Goal: Information Seeking & Learning: Learn about a topic

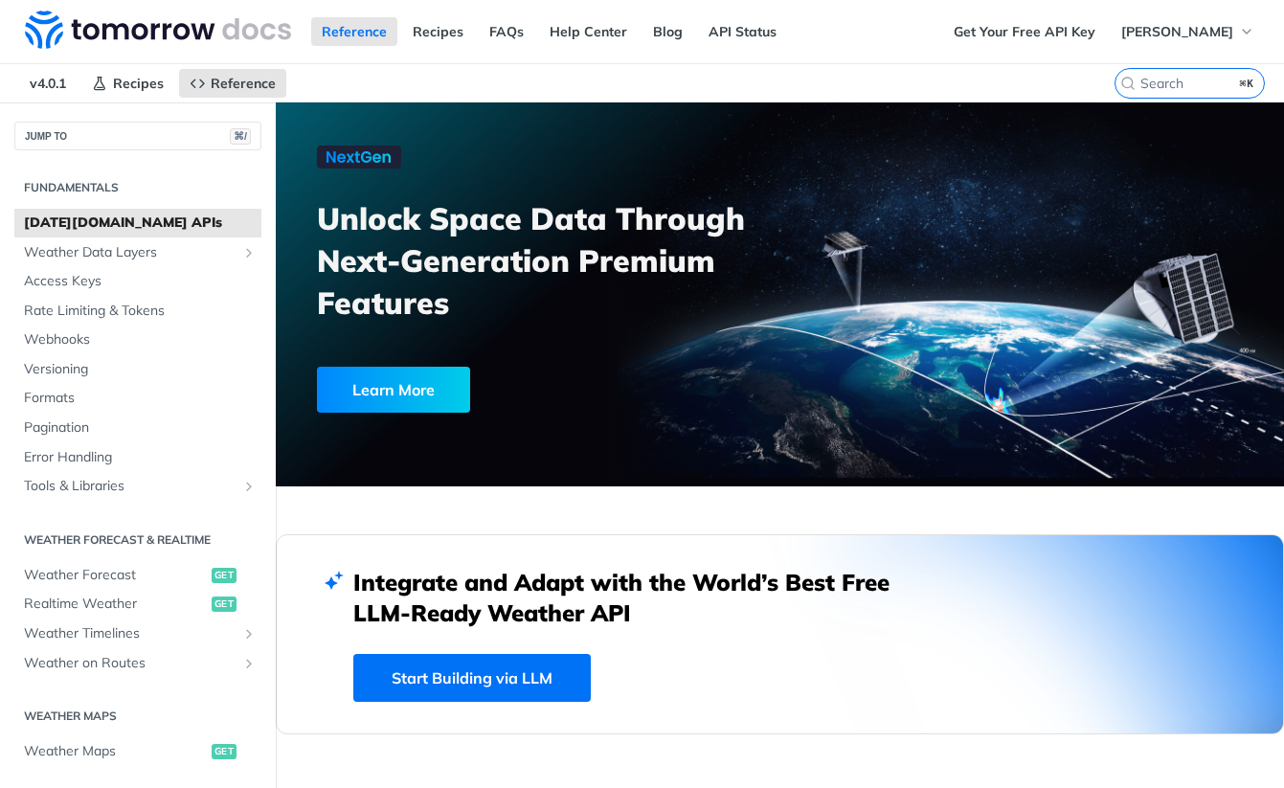
click at [1163, 92] on label "⌘K" at bounding box center [1190, 83] width 150 height 31
click at [1163, 92] on input "⌘K" at bounding box center [1166, 83] width 195 height 17
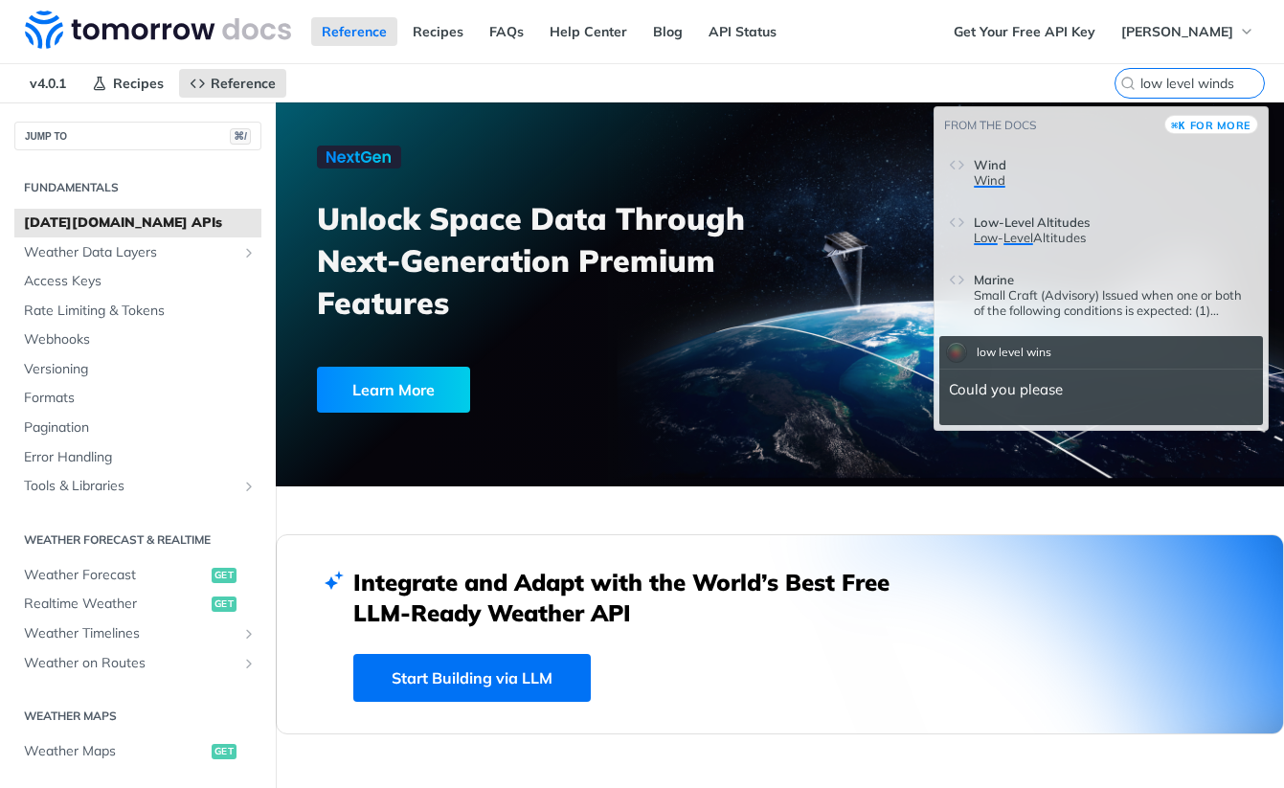
click at [1118, 236] on p "Low - Level Altitudes" at bounding box center [1114, 237] width 280 height 15
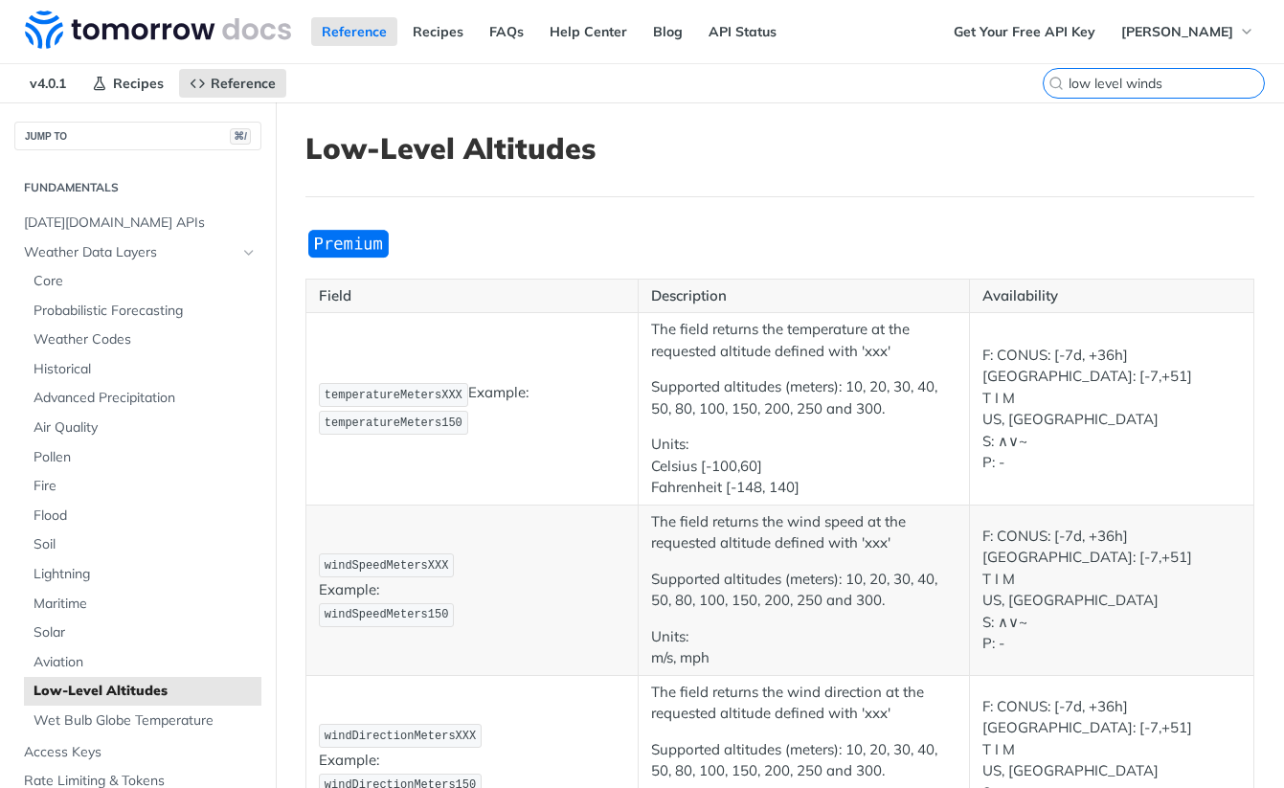
click at [1171, 80] on input "low level winds" at bounding box center [1166, 83] width 195 height 17
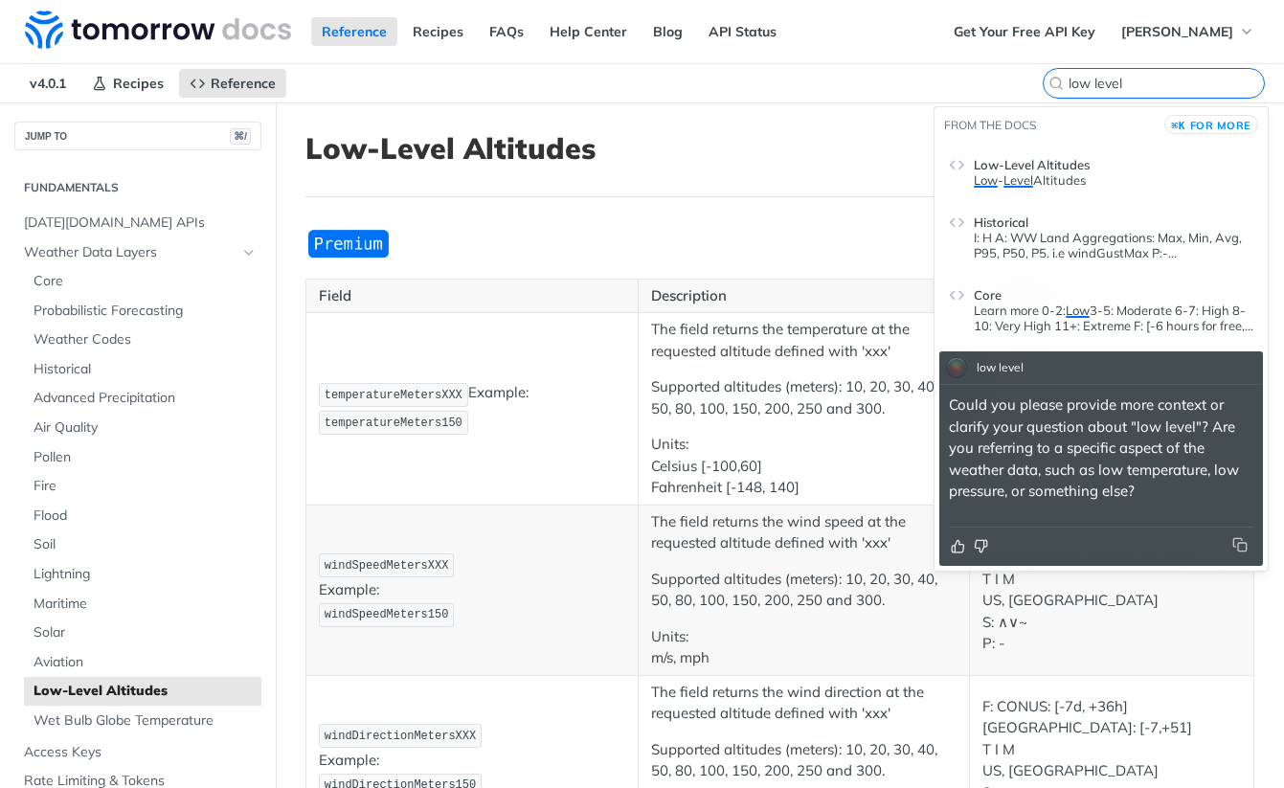
click at [1144, 81] on input "low level" at bounding box center [1166, 83] width 195 height 17
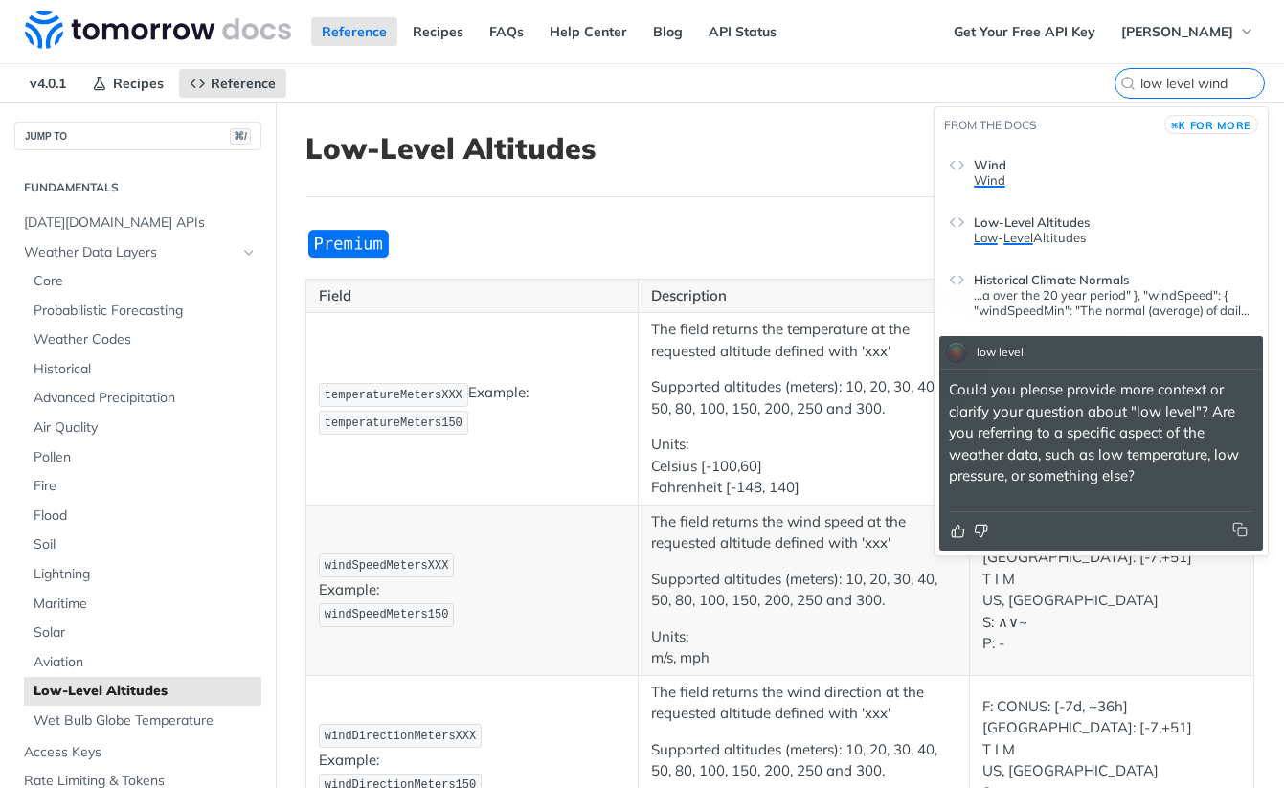
click at [1066, 170] on header "Wind" at bounding box center [1114, 160] width 280 height 23
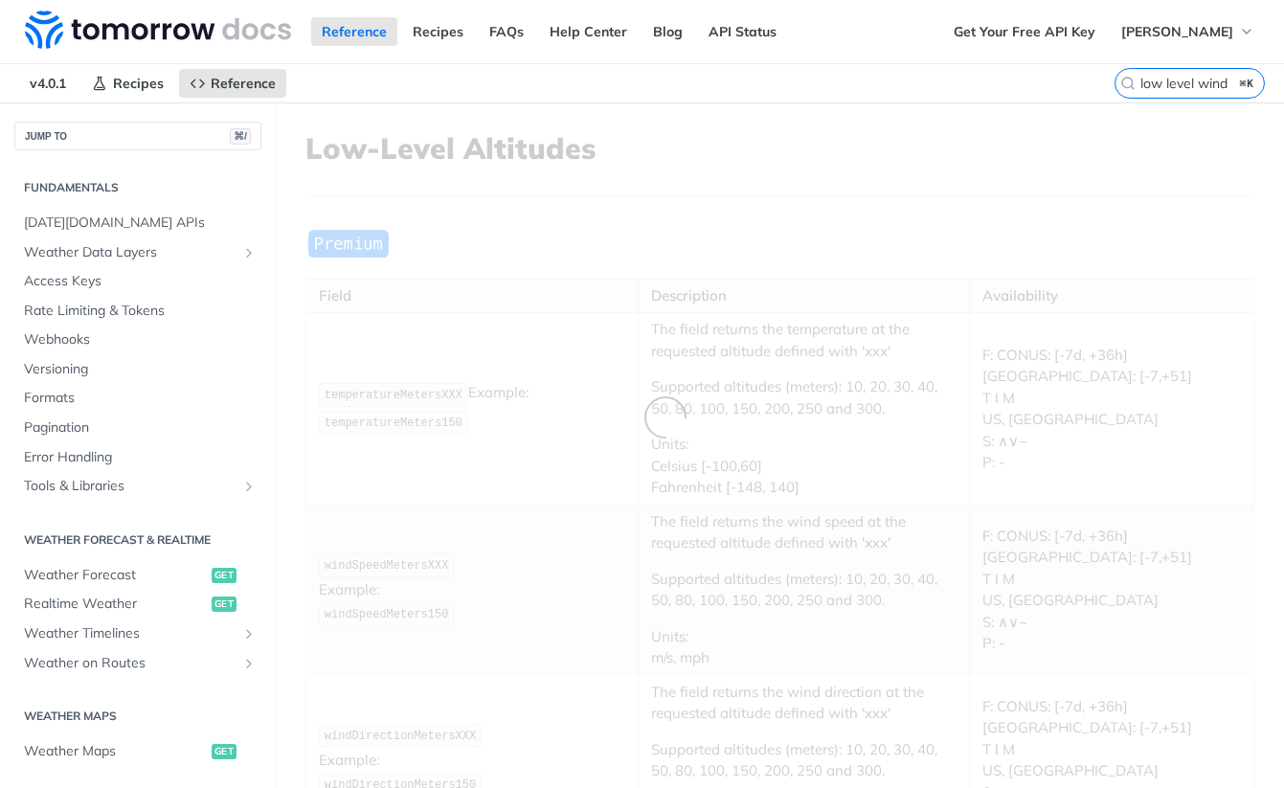
scroll to position [808, 0]
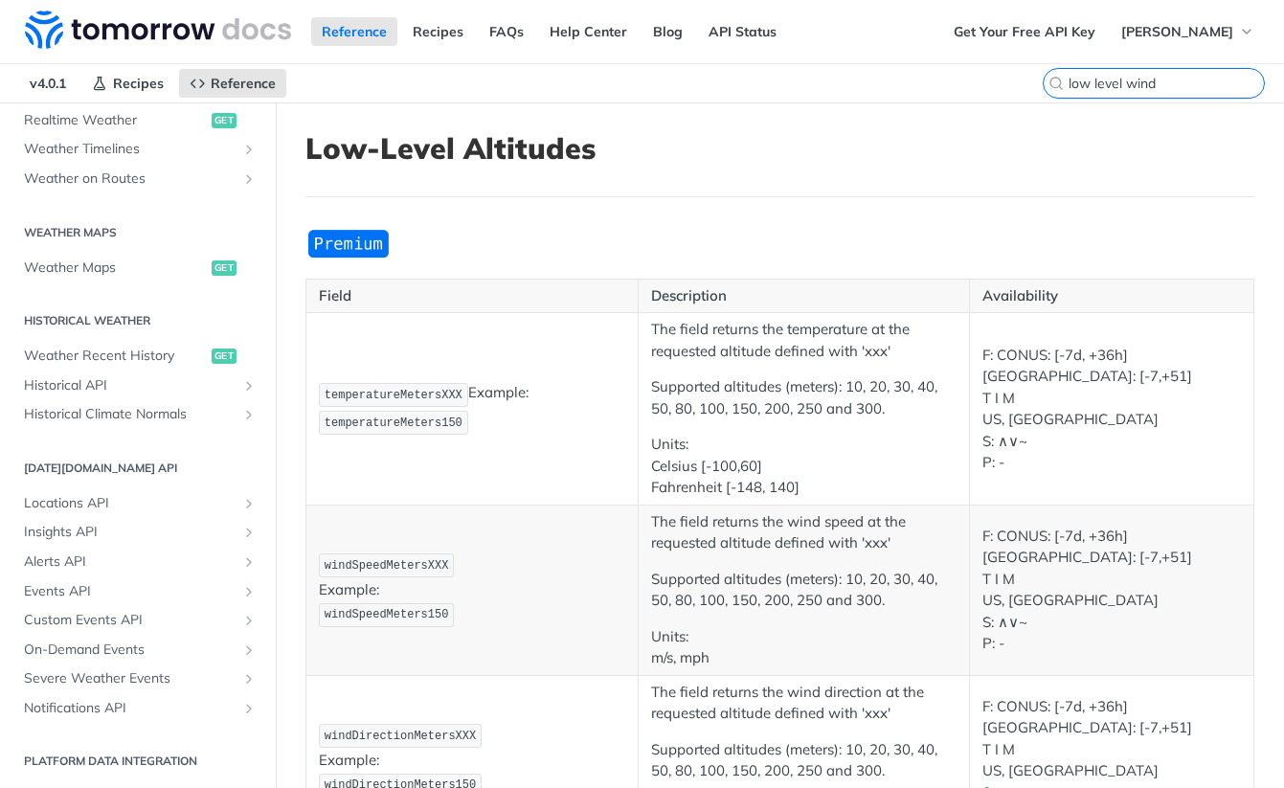
click at [1168, 77] on input "low level wind" at bounding box center [1166, 83] width 195 height 17
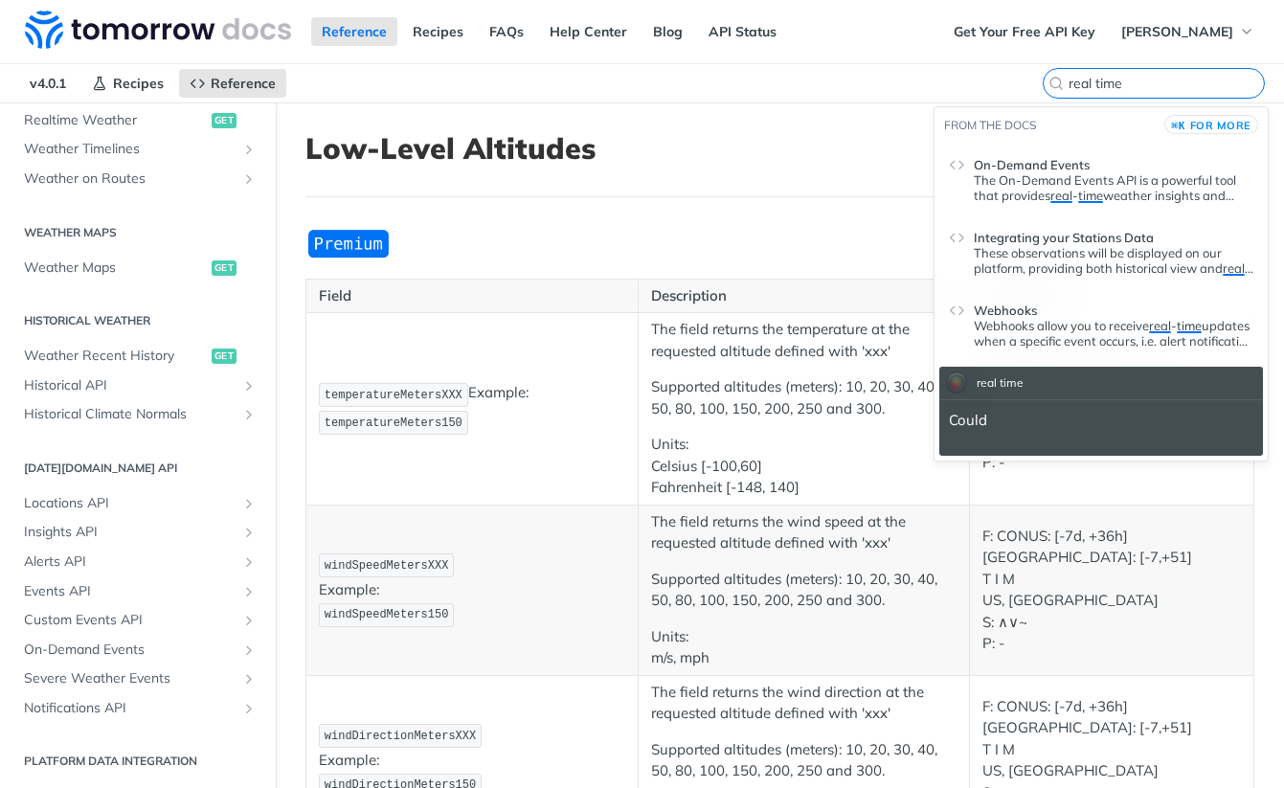
click at [1168, 77] on input "real time" at bounding box center [1166, 83] width 195 height 17
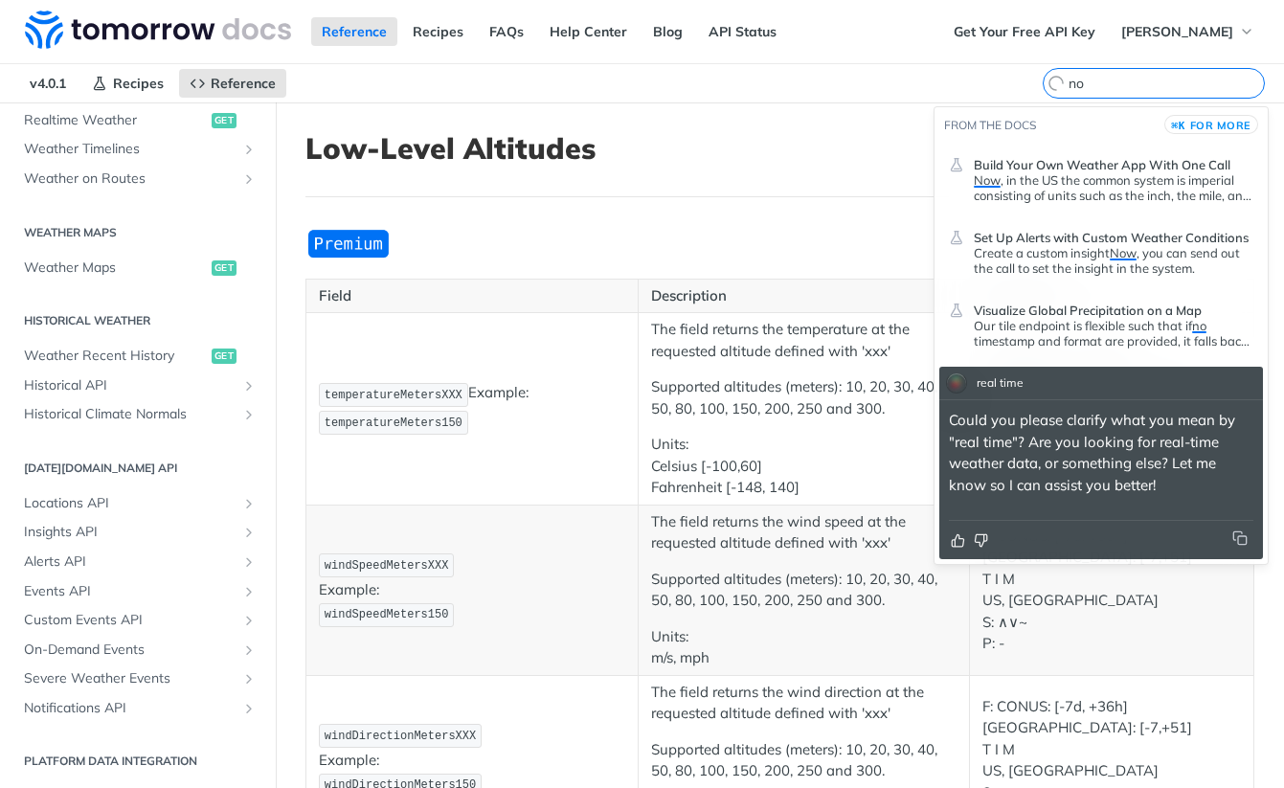
type input "n"
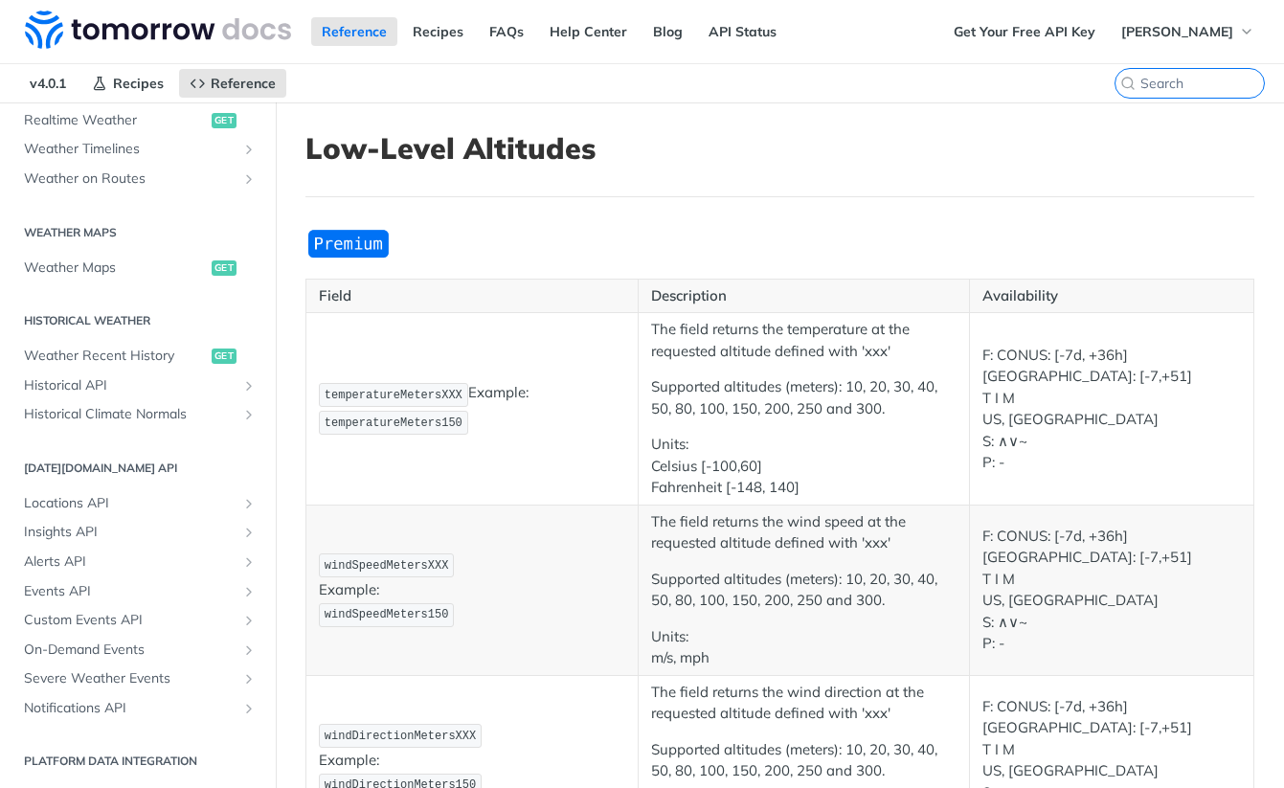
click at [858, 148] on h1 "Low-Level Altitudes" at bounding box center [779, 148] width 949 height 34
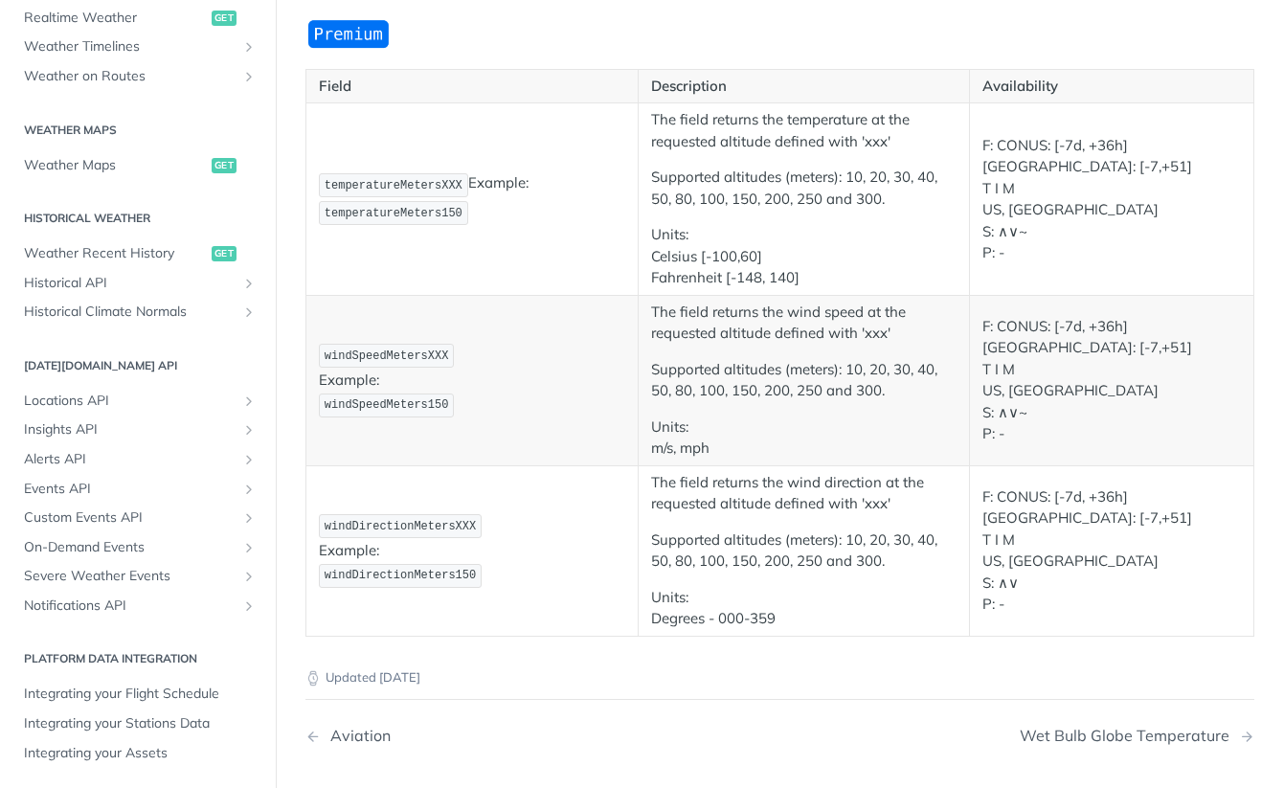
scroll to position [219, 0]
